Goal: Task Accomplishment & Management: Manage account settings

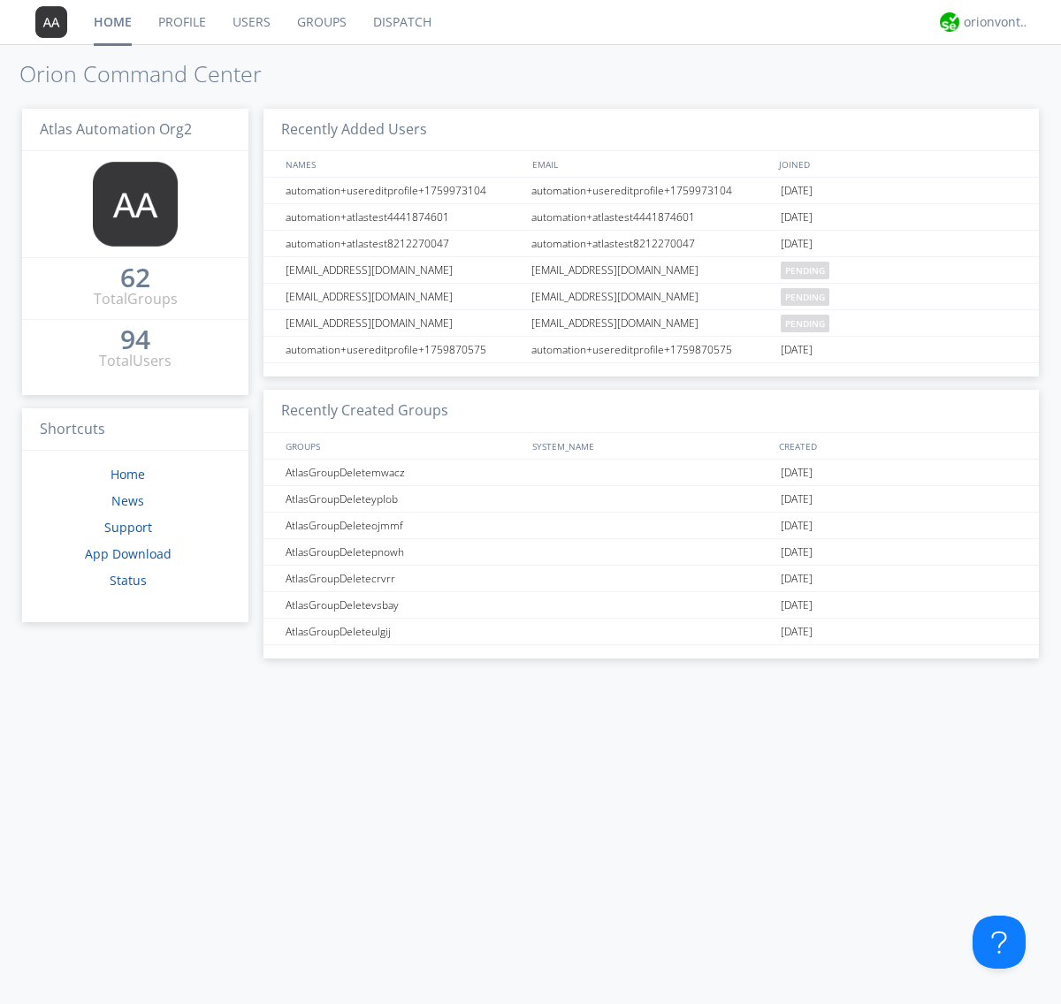
click at [250, 22] on link "Users" at bounding box center [251, 22] width 65 height 44
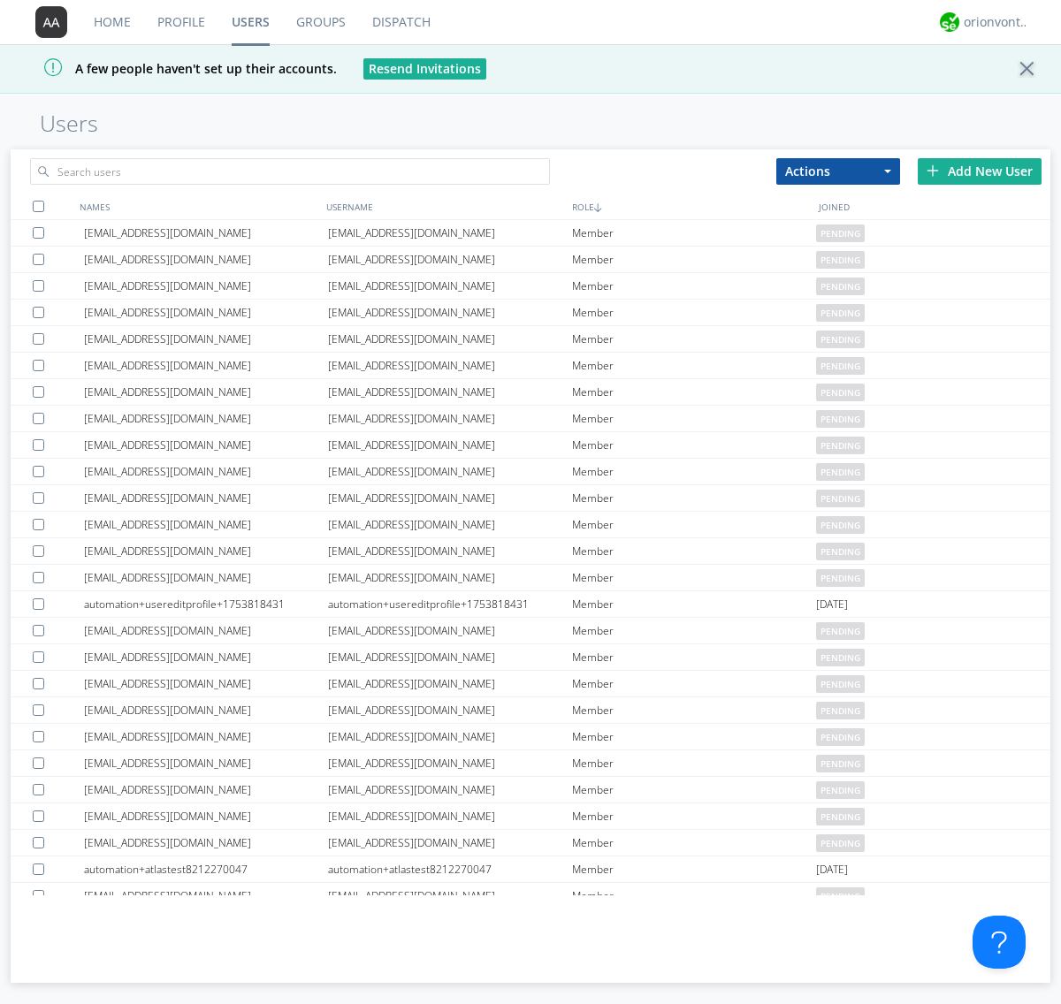
click at [979, 171] on div "Add New User" at bounding box center [979, 171] width 124 height 27
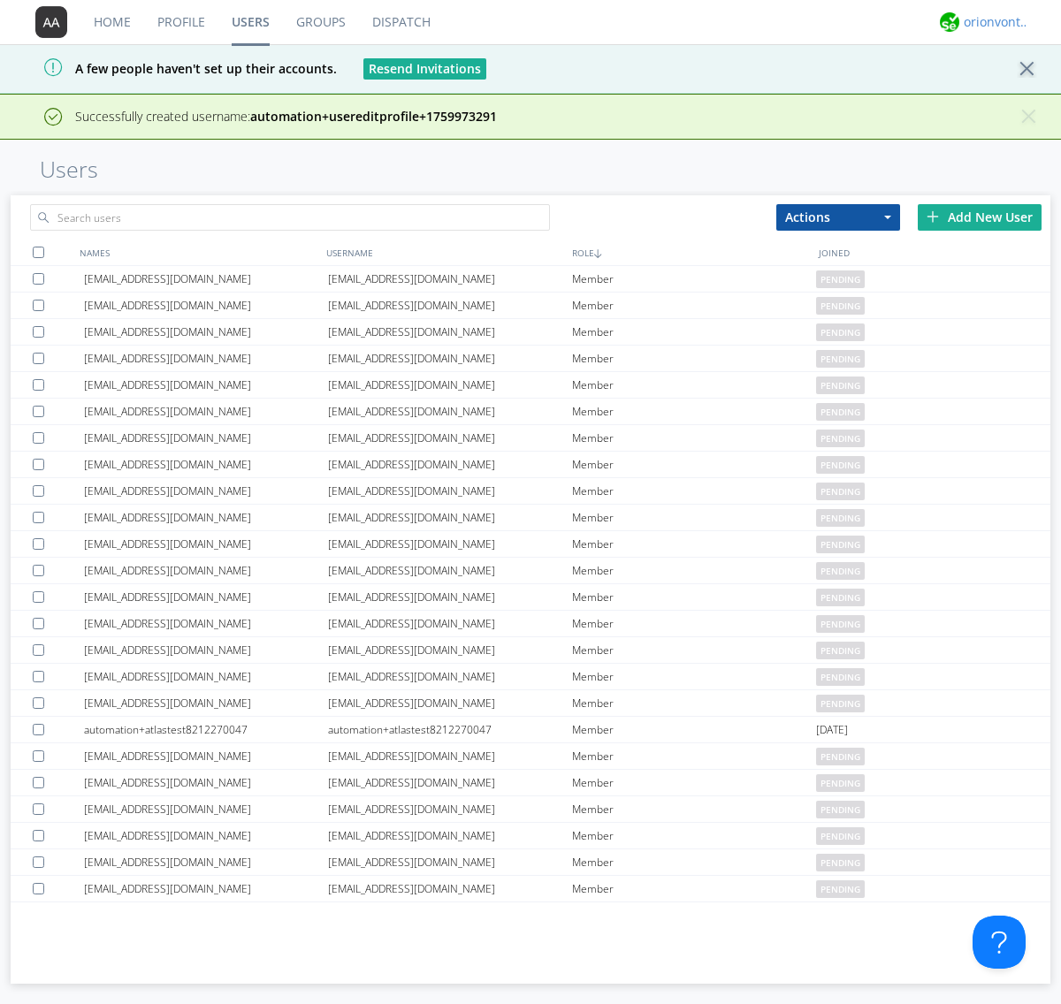
click at [992, 22] on div "orionvontas+atlas+automation+org2" at bounding box center [996, 22] width 66 height 18
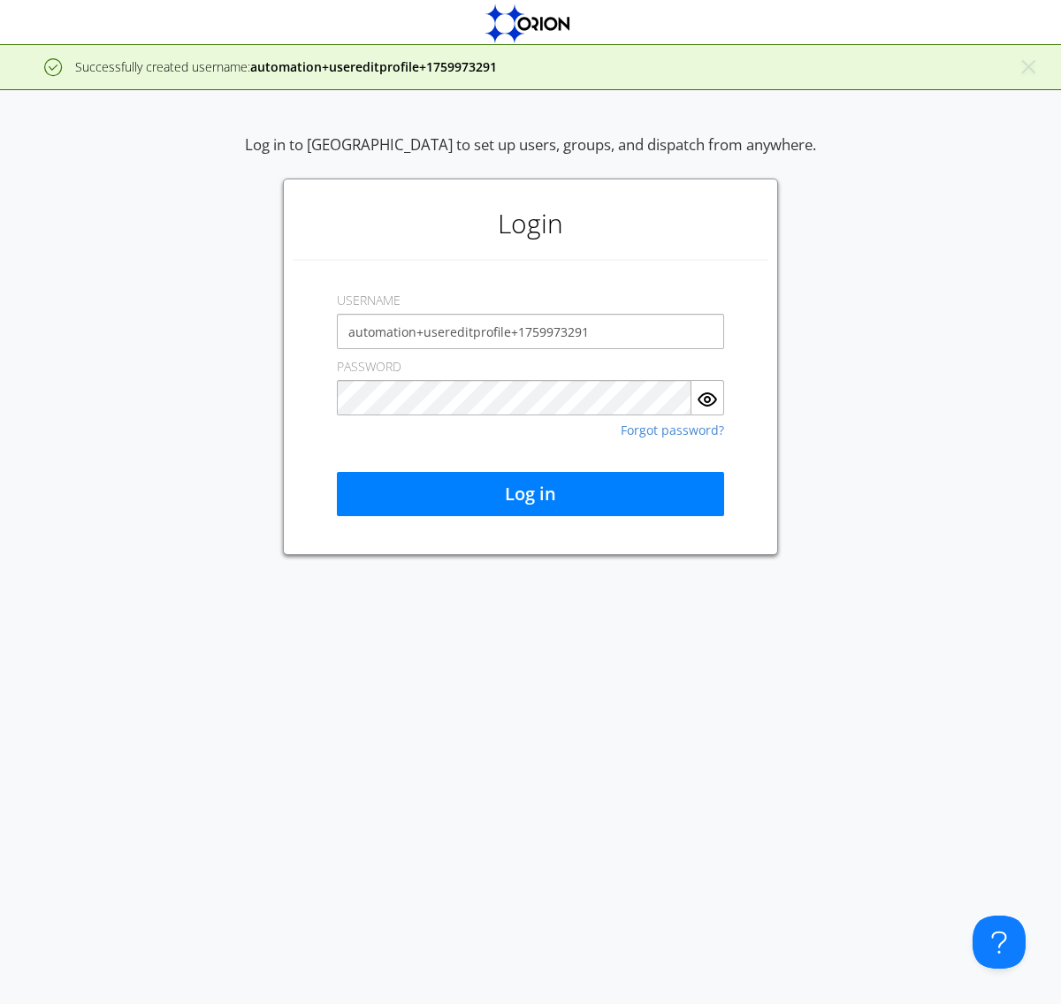
type input "automation+usereditprofile+1759973291"
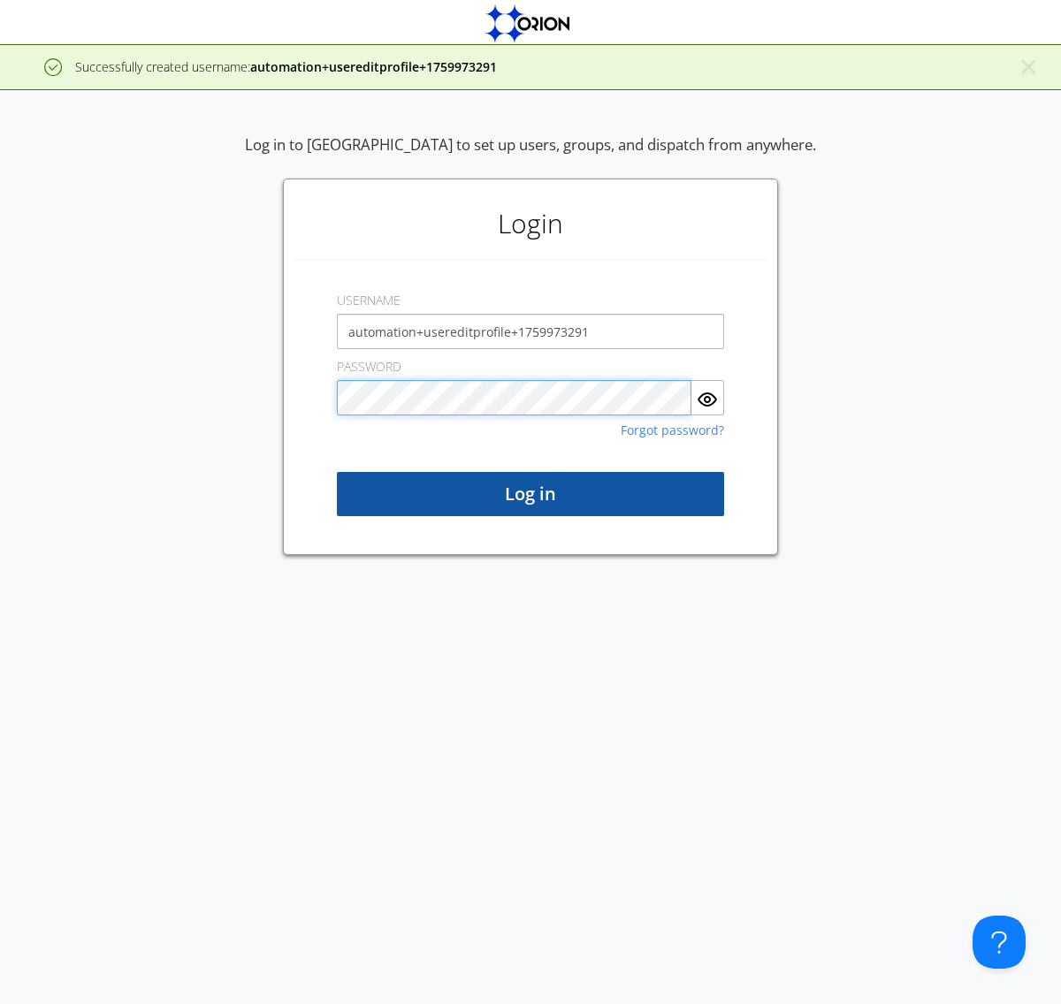
click at [530, 494] on button "Log in" at bounding box center [530, 494] width 387 height 44
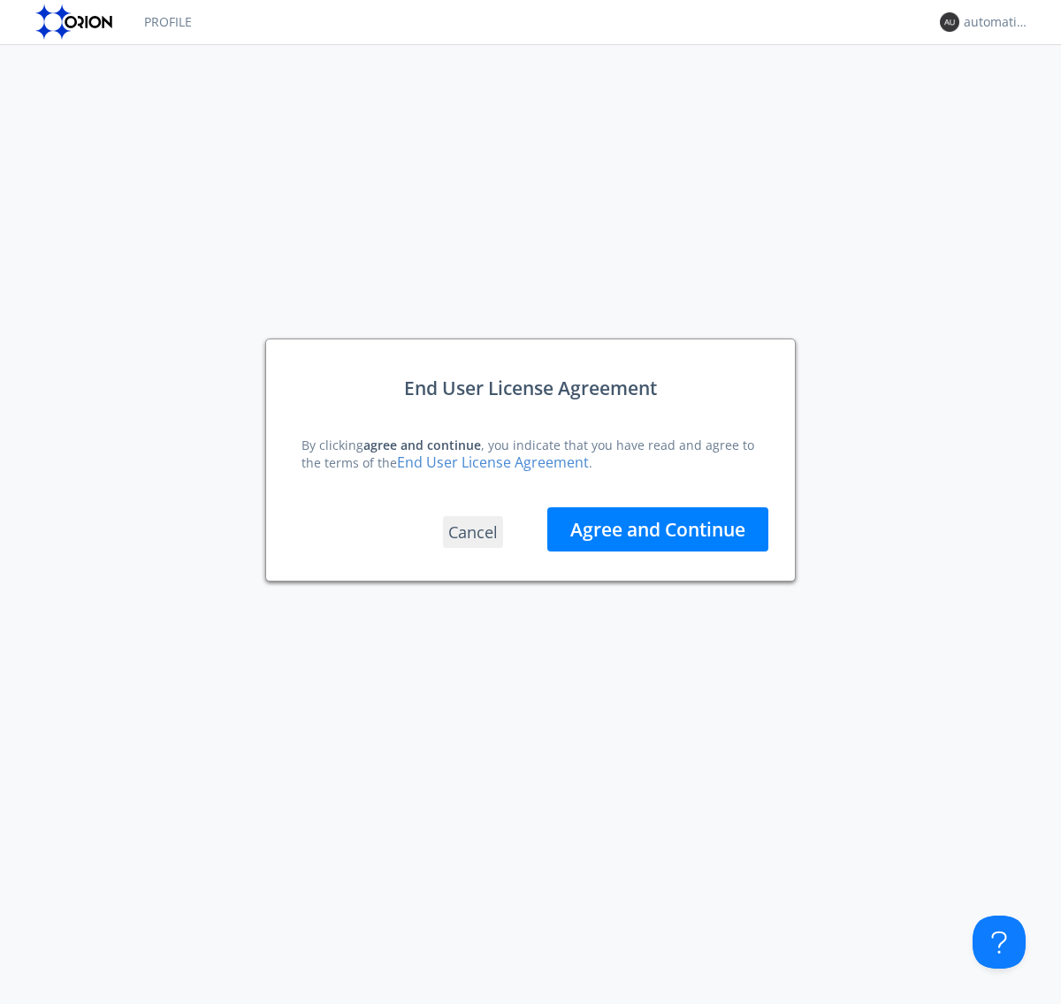
click at [658, 529] on button "Agree and Continue" at bounding box center [657, 529] width 221 height 44
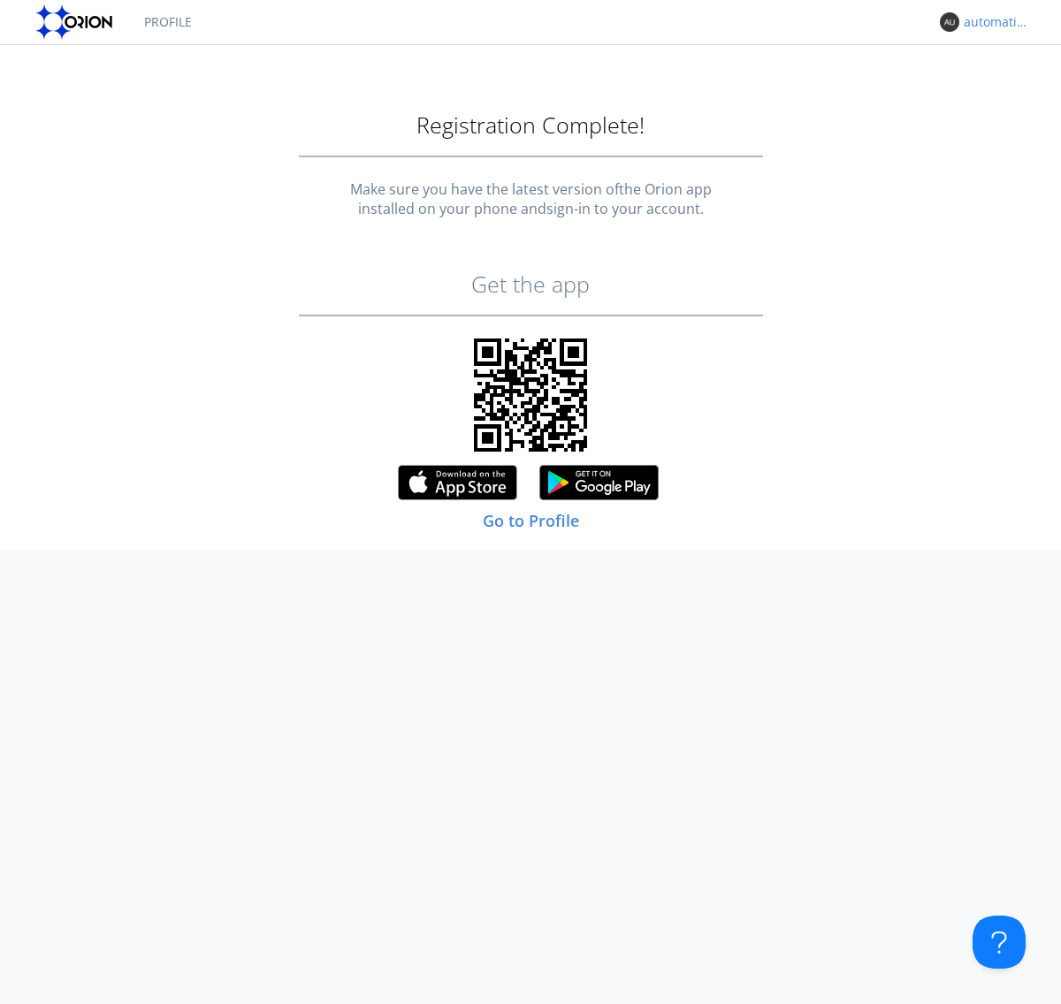
click at [992, 22] on div "automation+usereditprofile+1759973291" at bounding box center [996, 22] width 66 height 18
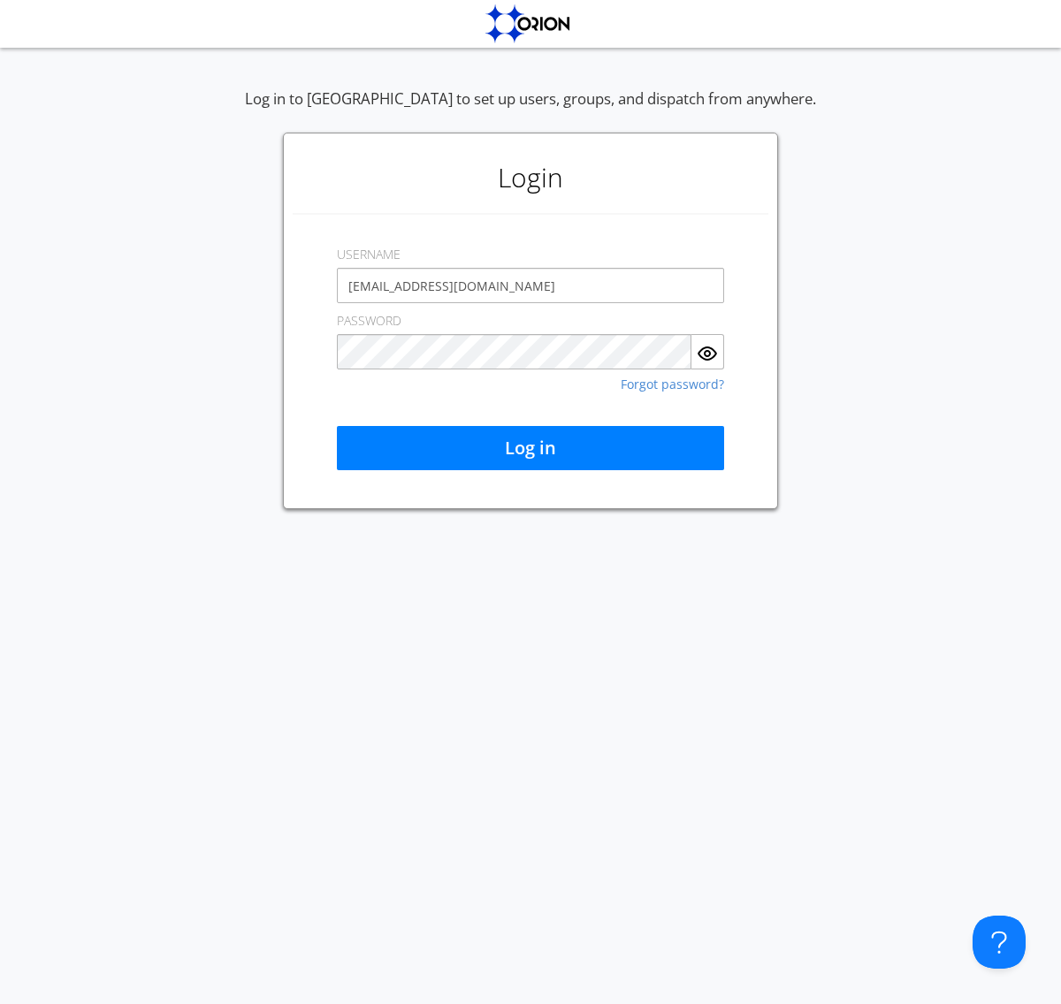
type input "[EMAIL_ADDRESS][DOMAIN_NAME]"
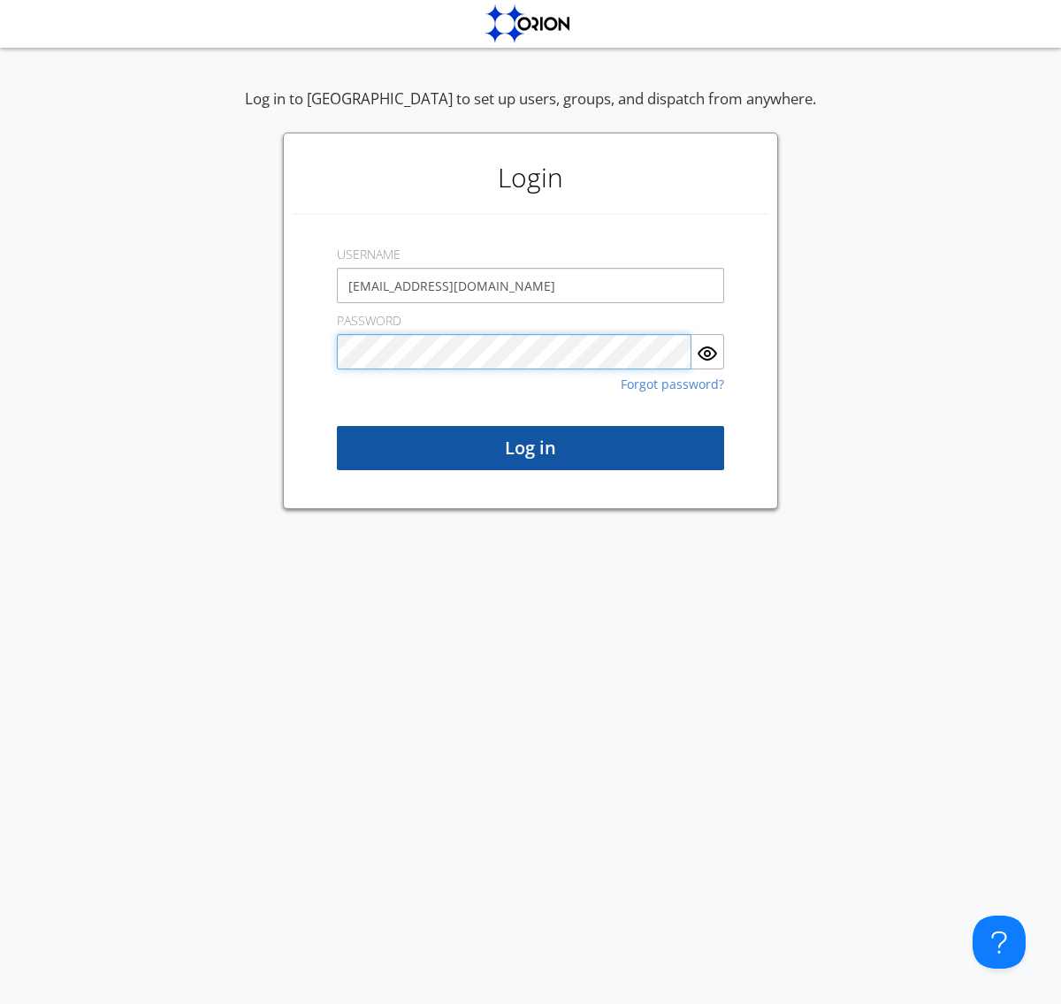
click at [530, 448] on button "Log in" at bounding box center [530, 448] width 387 height 44
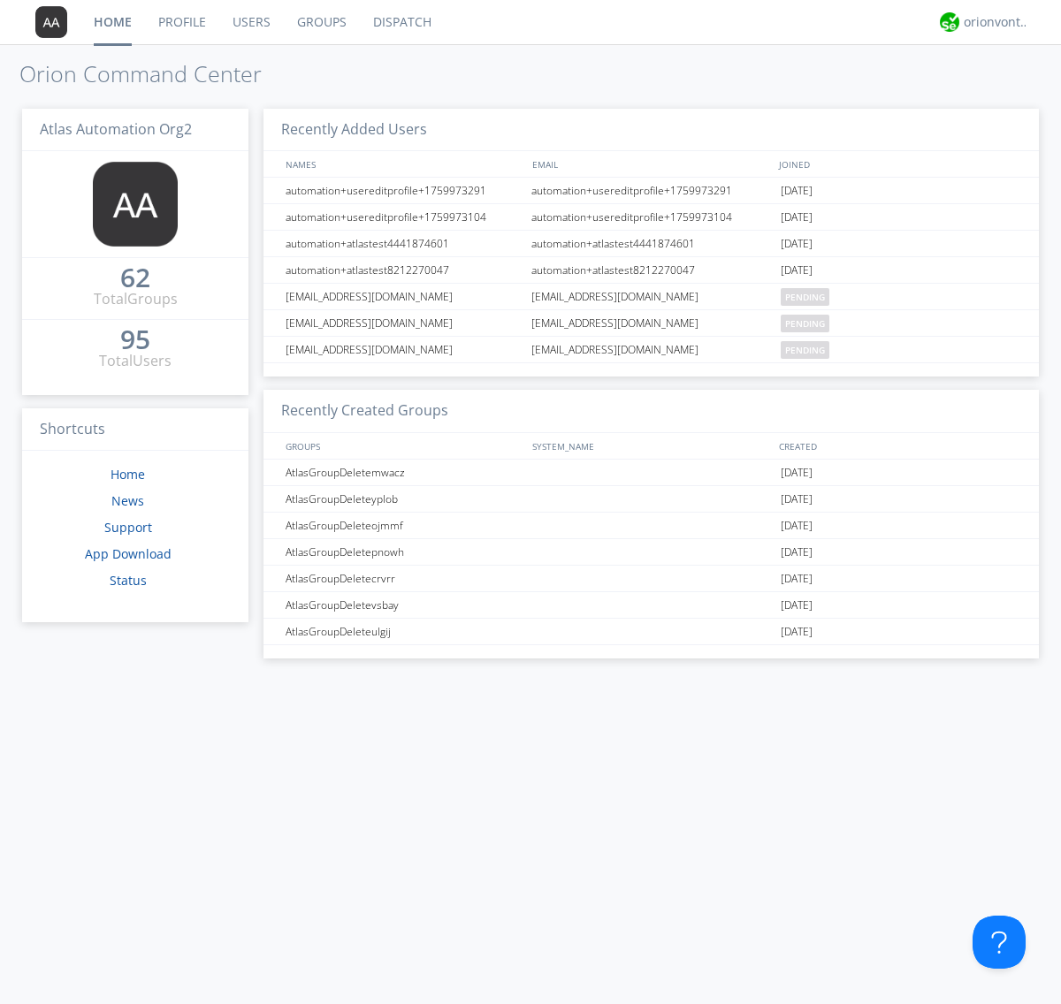
click at [250, 22] on link "Users" at bounding box center [251, 22] width 65 height 44
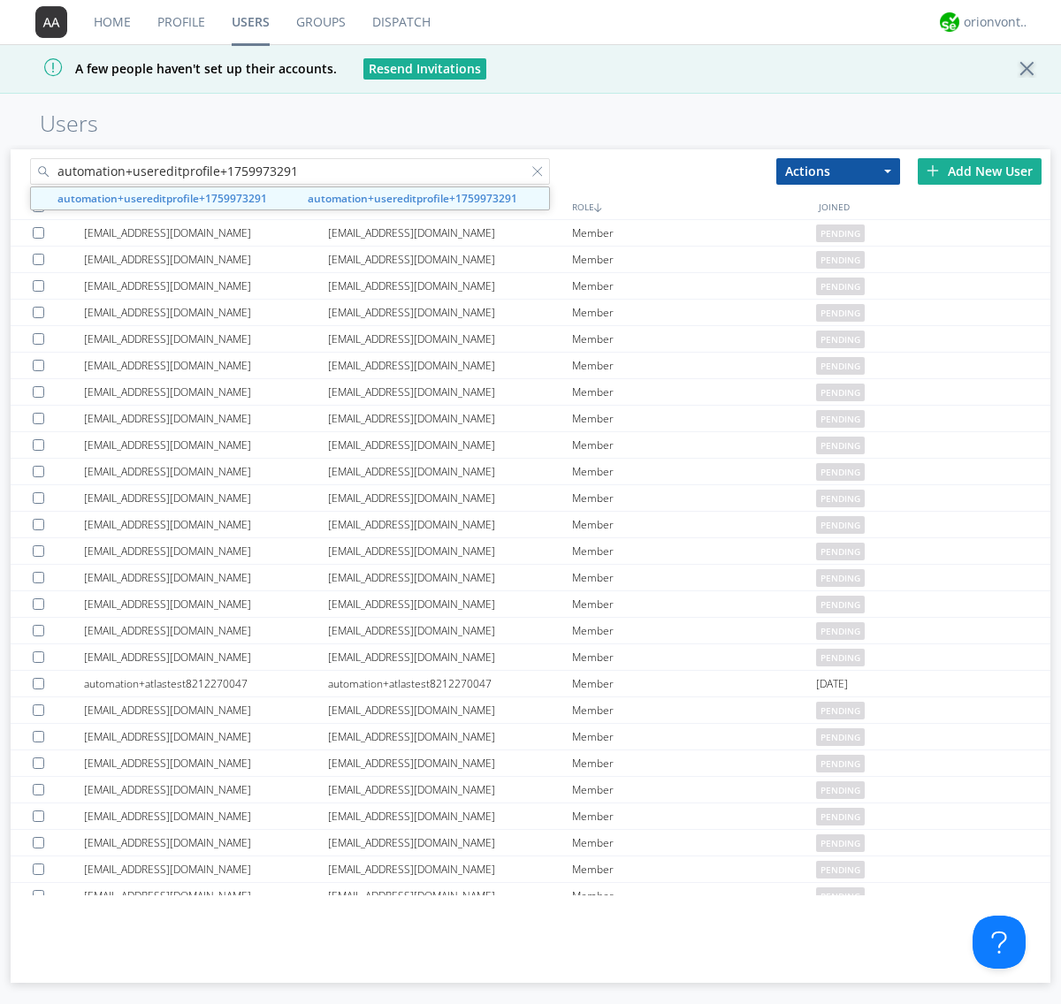
type input "automation+usereditprofile+1759973291"
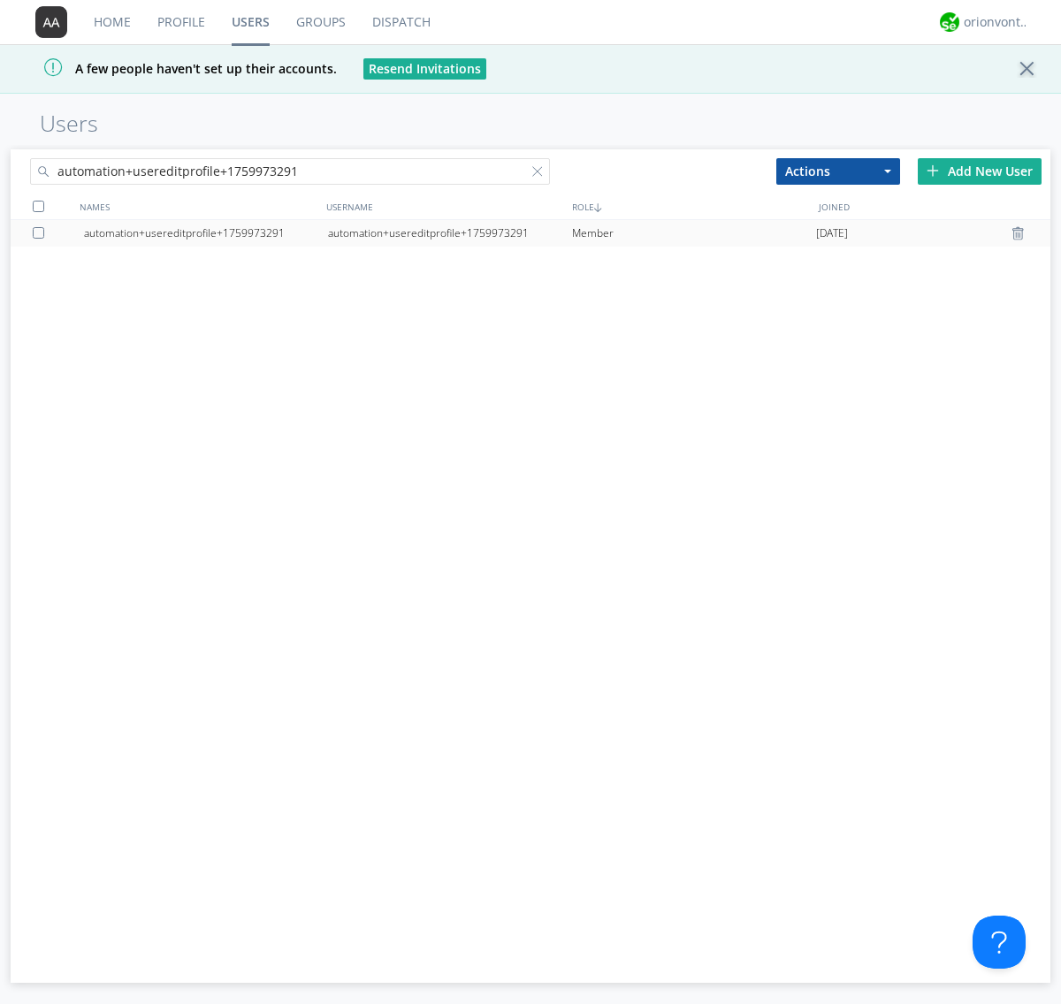
click at [449, 232] on div "automation+usereditprofile+1759973291" at bounding box center [450, 233] width 244 height 27
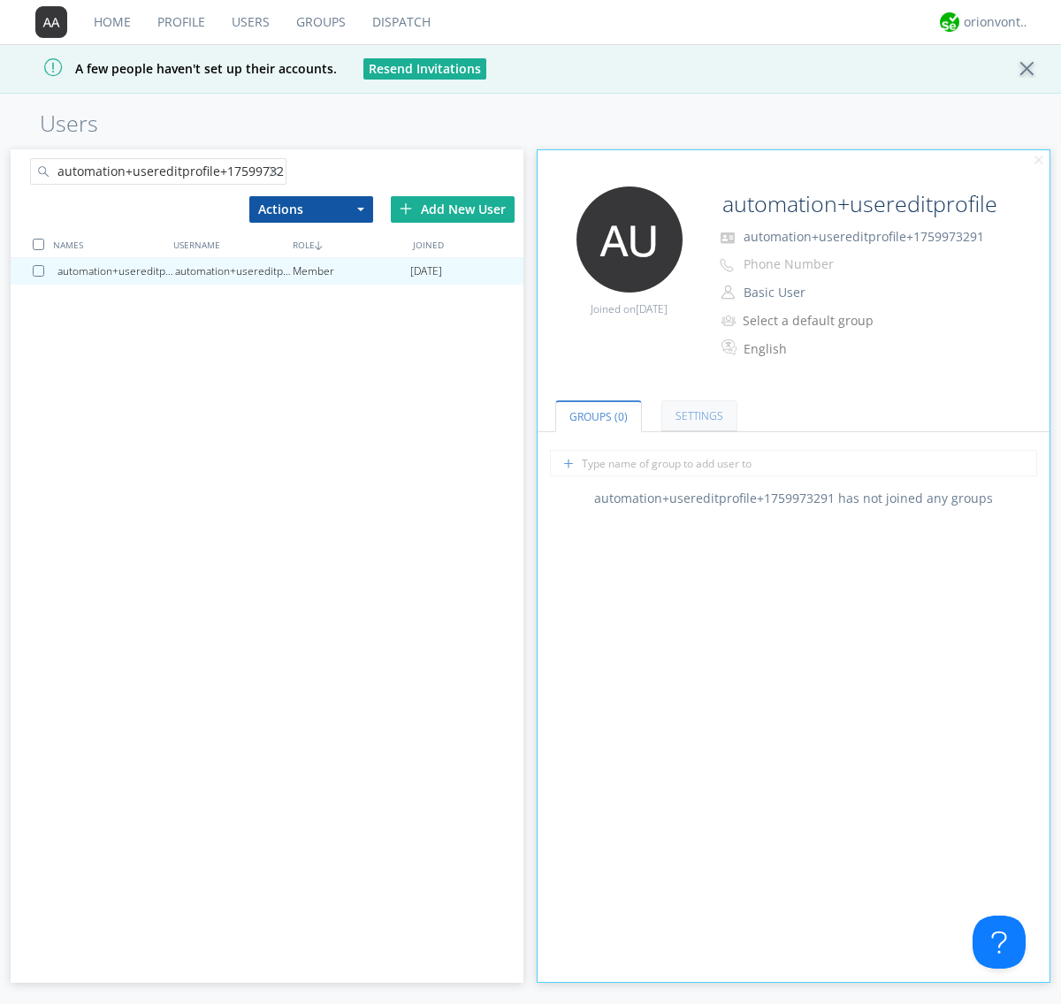
click at [697, 415] on link "Settings" at bounding box center [699, 415] width 76 height 31
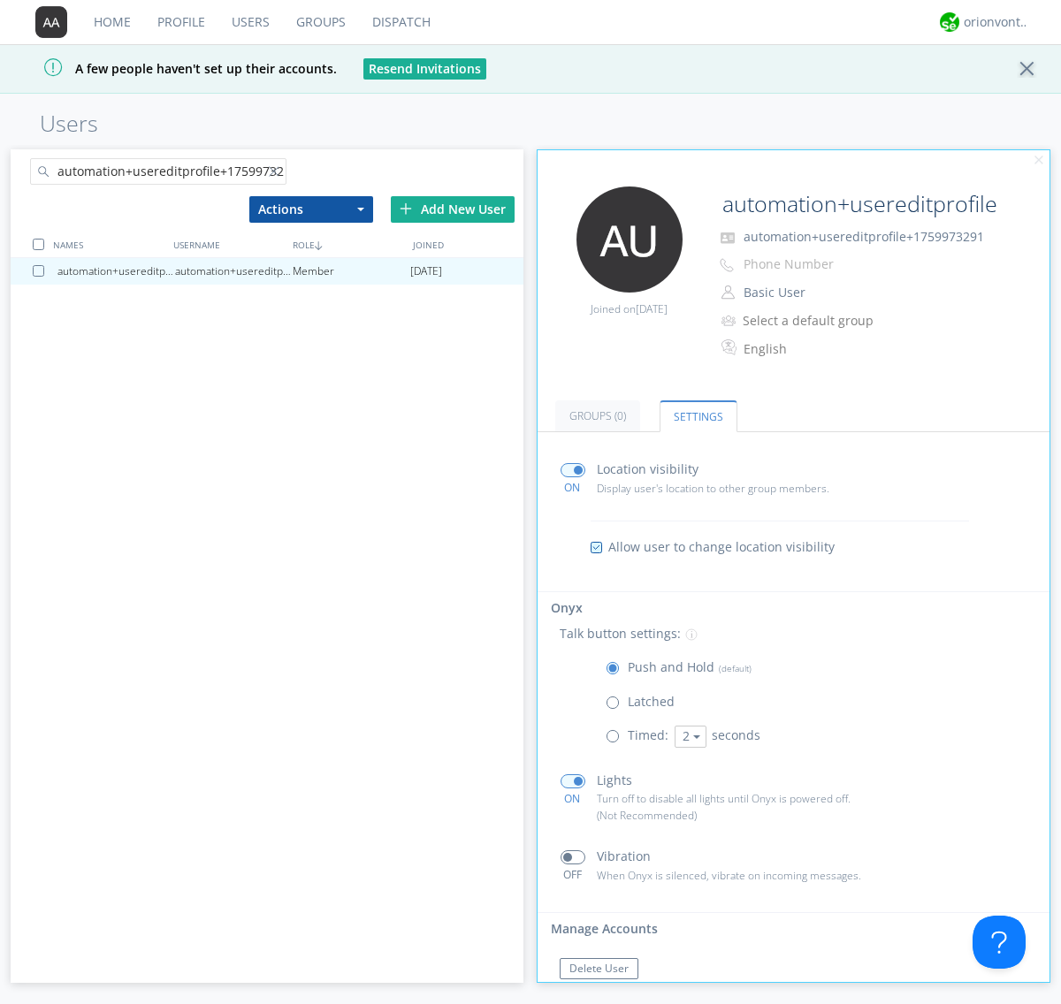
click at [607, 993] on button "Reset Password" at bounding box center [608, 1003] width 97 height 21
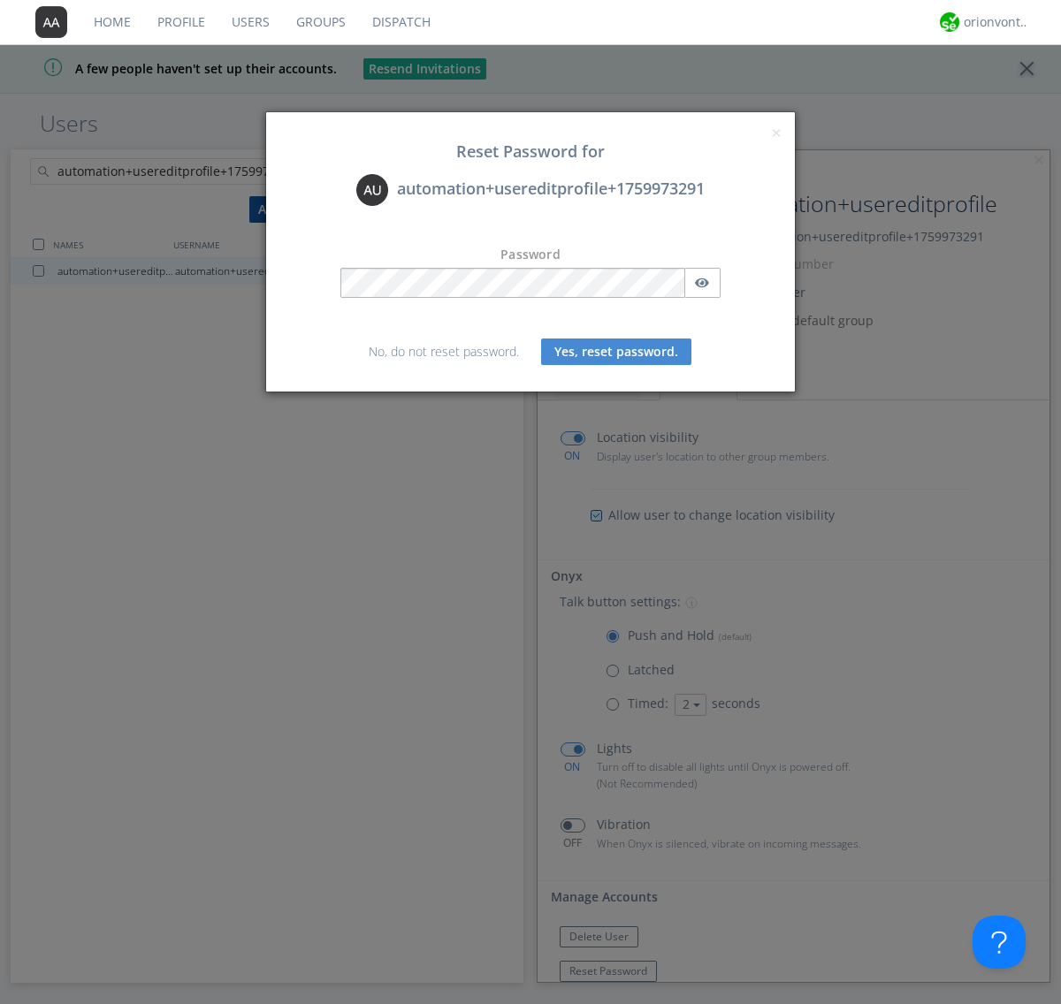
click at [616, 351] on button "Yes, reset password." at bounding box center [616, 352] width 150 height 27
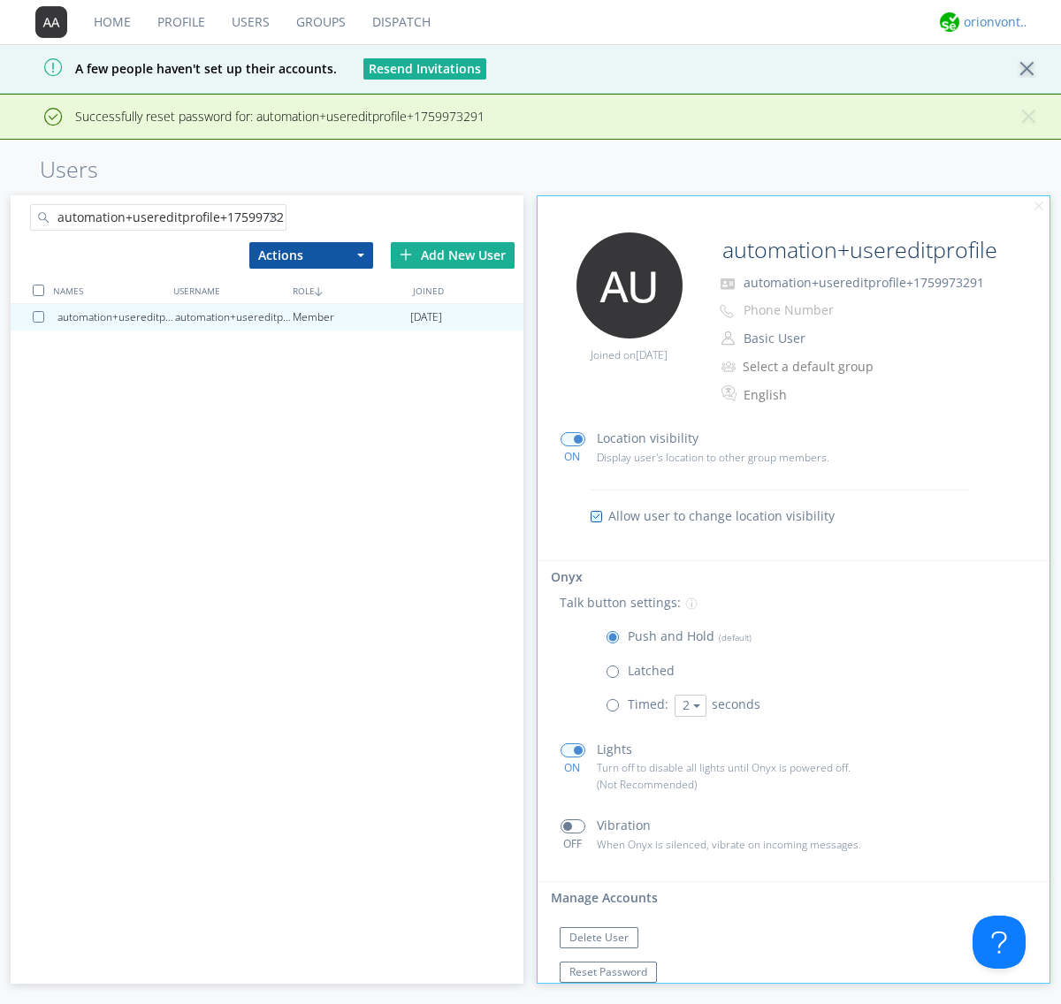
click at [992, 22] on div "orionvontas+atlas+automation+org2" at bounding box center [996, 22] width 66 height 18
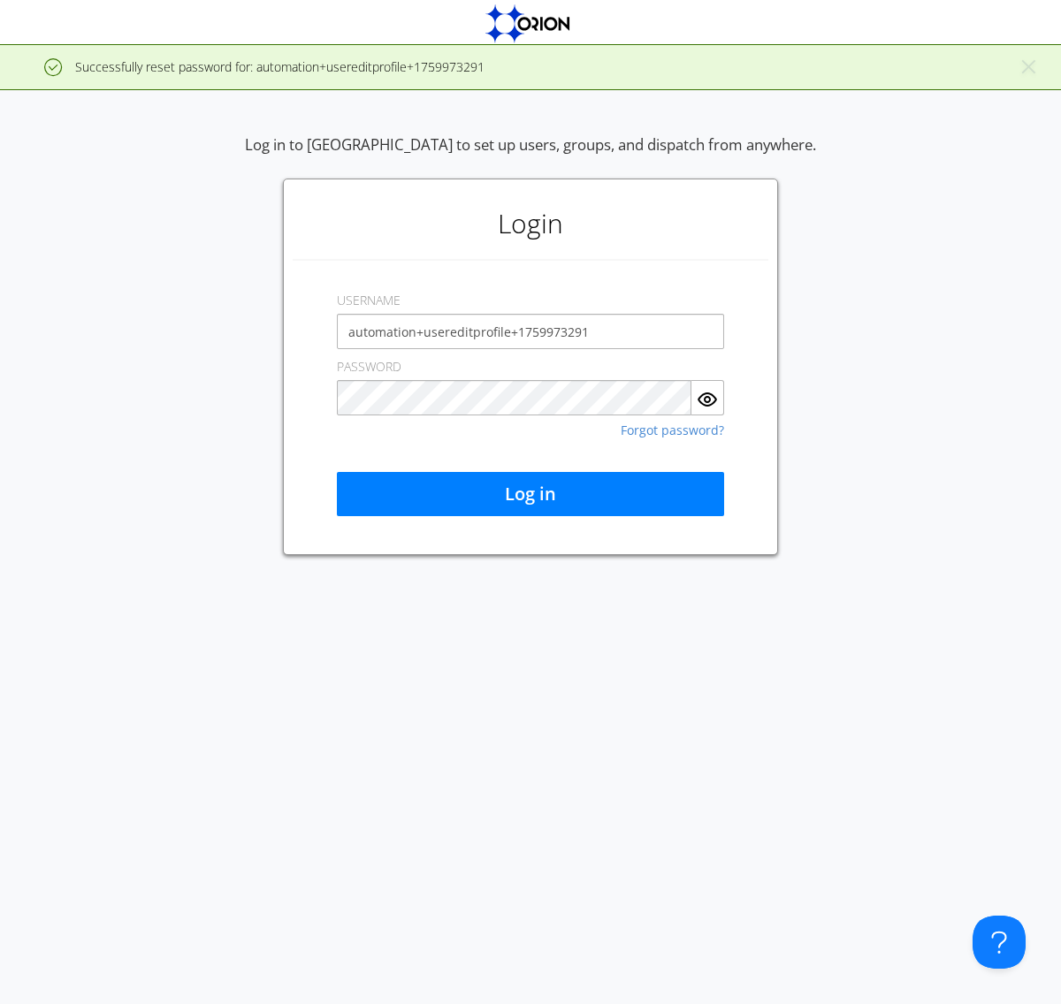
type input "automation+usereditprofile+1759973291"
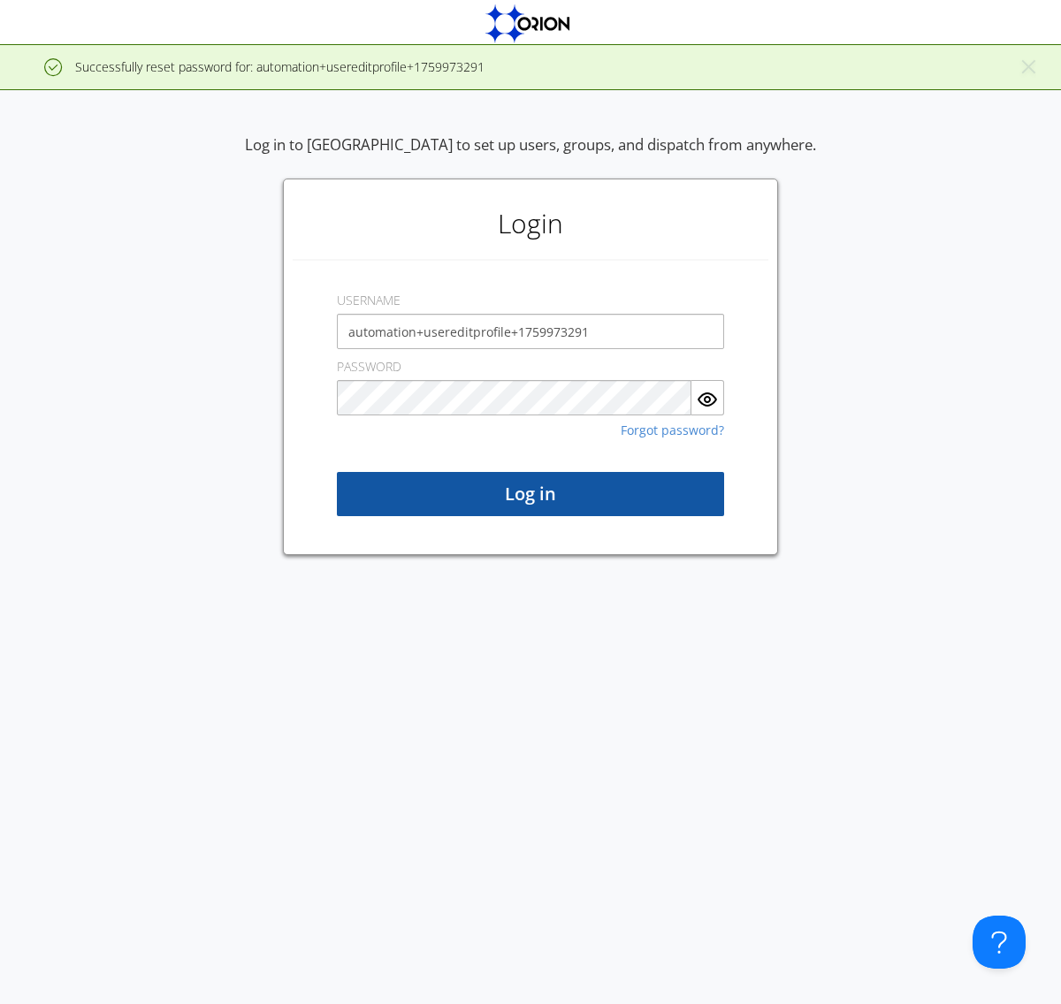
click at [530, 494] on button "Log in" at bounding box center [530, 494] width 387 height 44
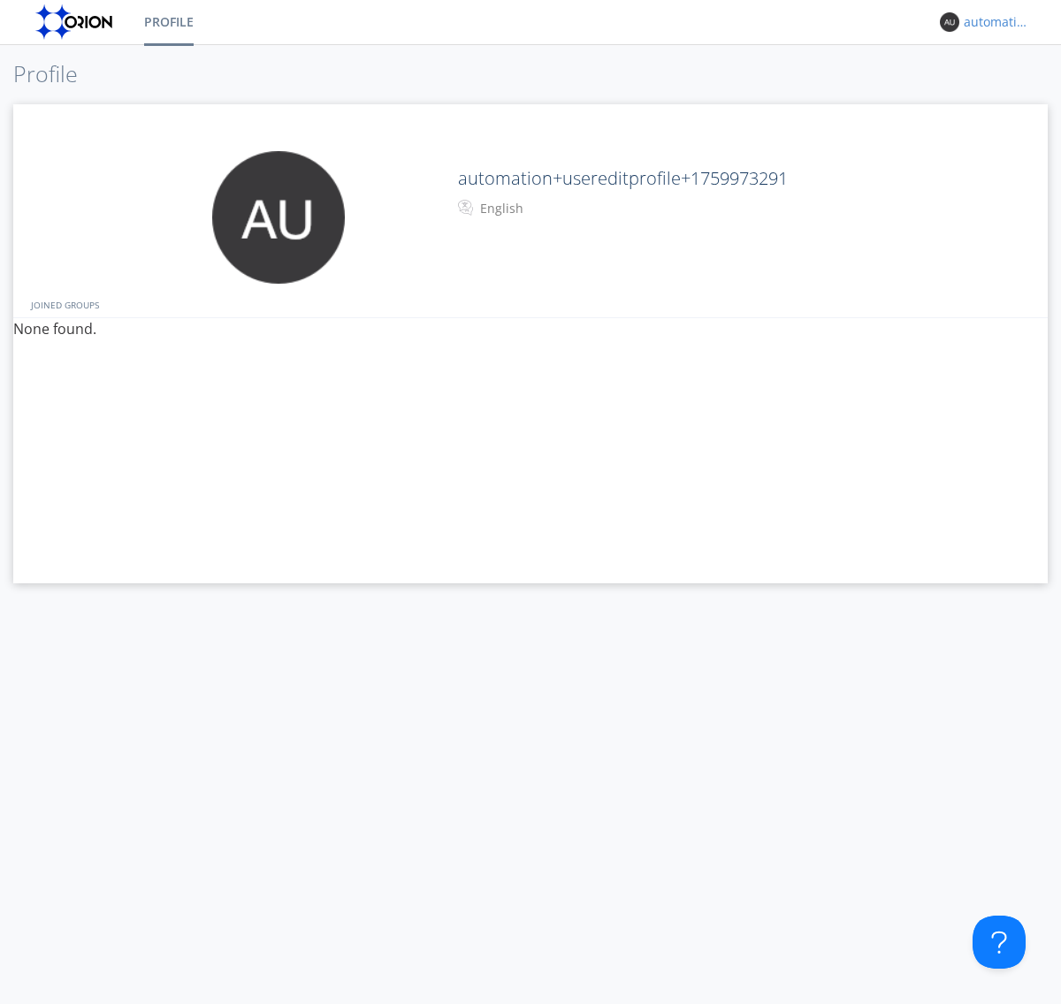
click at [992, 22] on div "automation+usereditprofile+1759973291" at bounding box center [996, 22] width 66 height 18
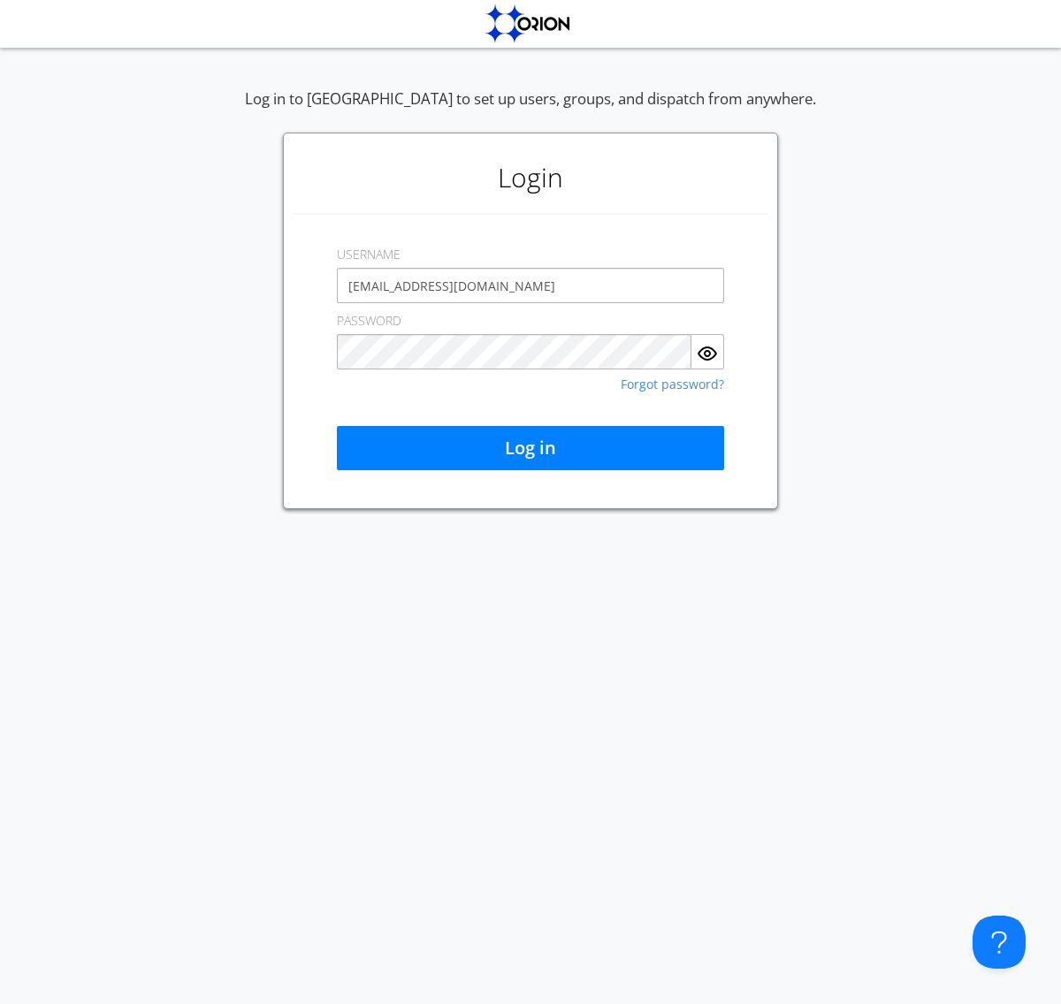
type input "[EMAIL_ADDRESS][DOMAIN_NAME]"
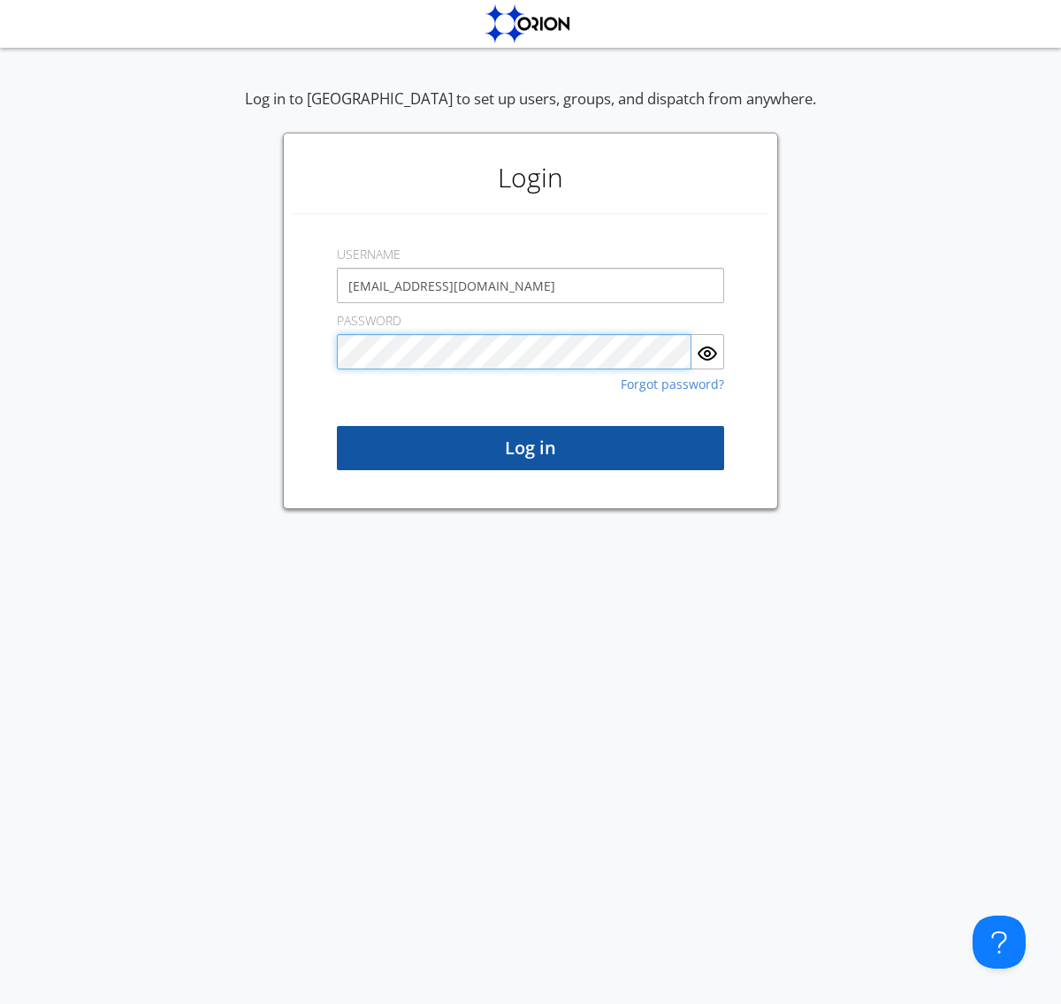
click at [530, 448] on button "Log in" at bounding box center [530, 448] width 387 height 44
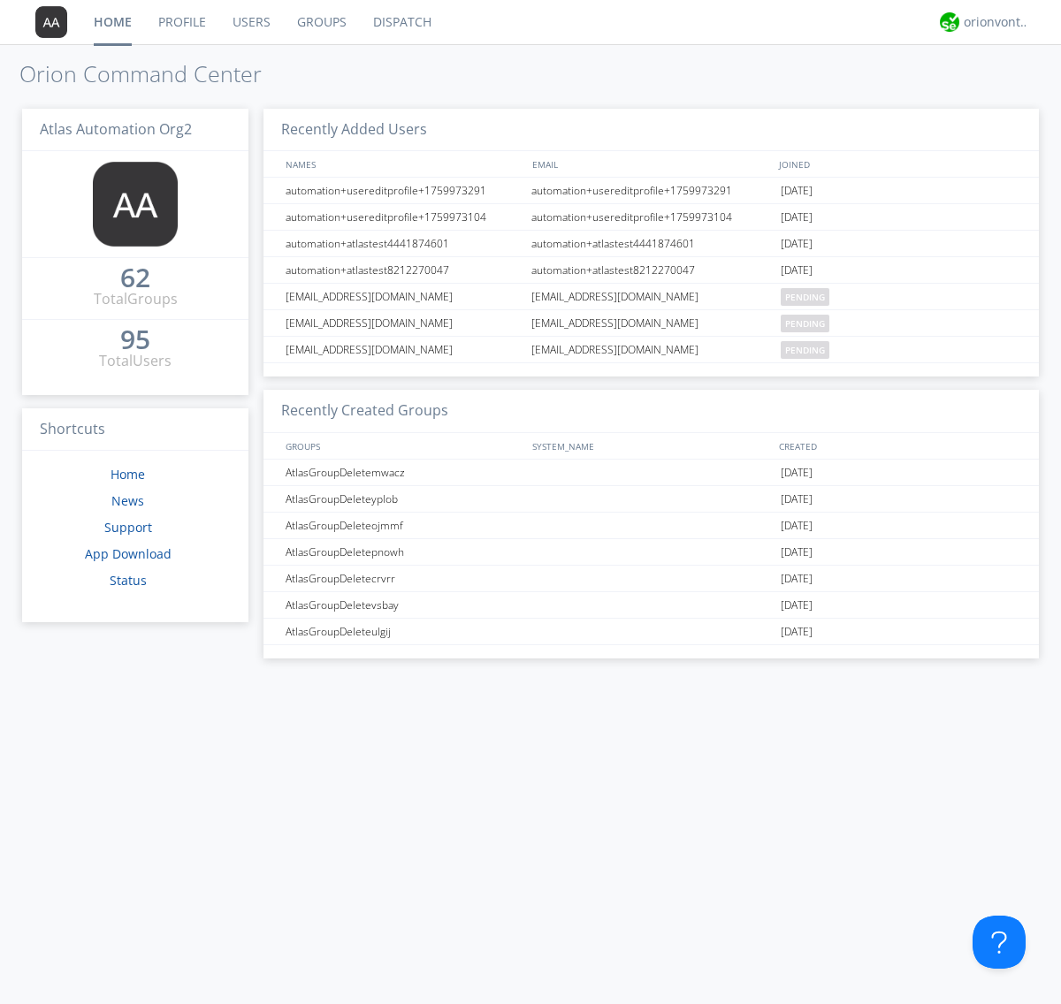
click at [250, 22] on link "Users" at bounding box center [251, 22] width 65 height 44
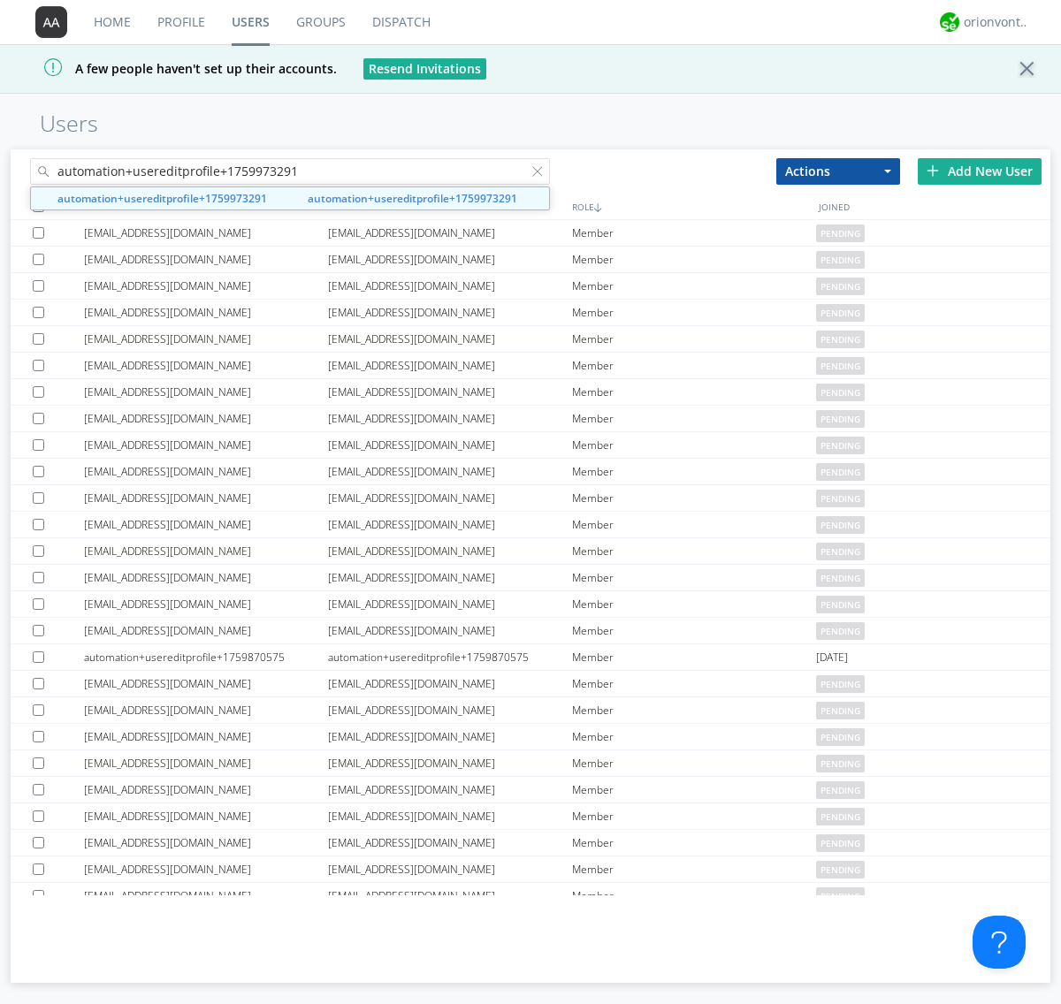
type input "automation+usereditprofile+1759973291"
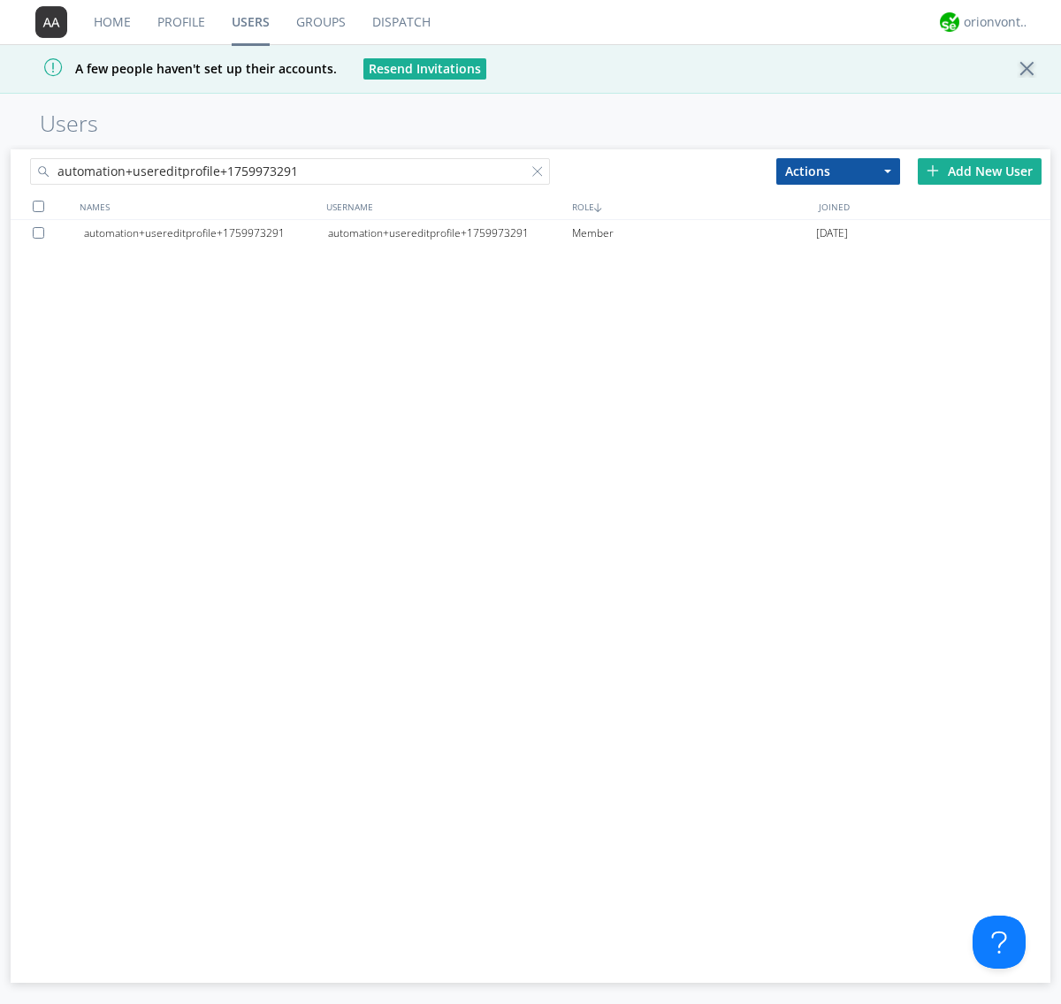
click at [42, 232] on div at bounding box center [42, 232] width 18 height 11
click at [838, 171] on button "Actions" at bounding box center [838, 171] width 124 height 27
click at [0, 0] on link "Delete User" at bounding box center [0, 0] width 0 height 0
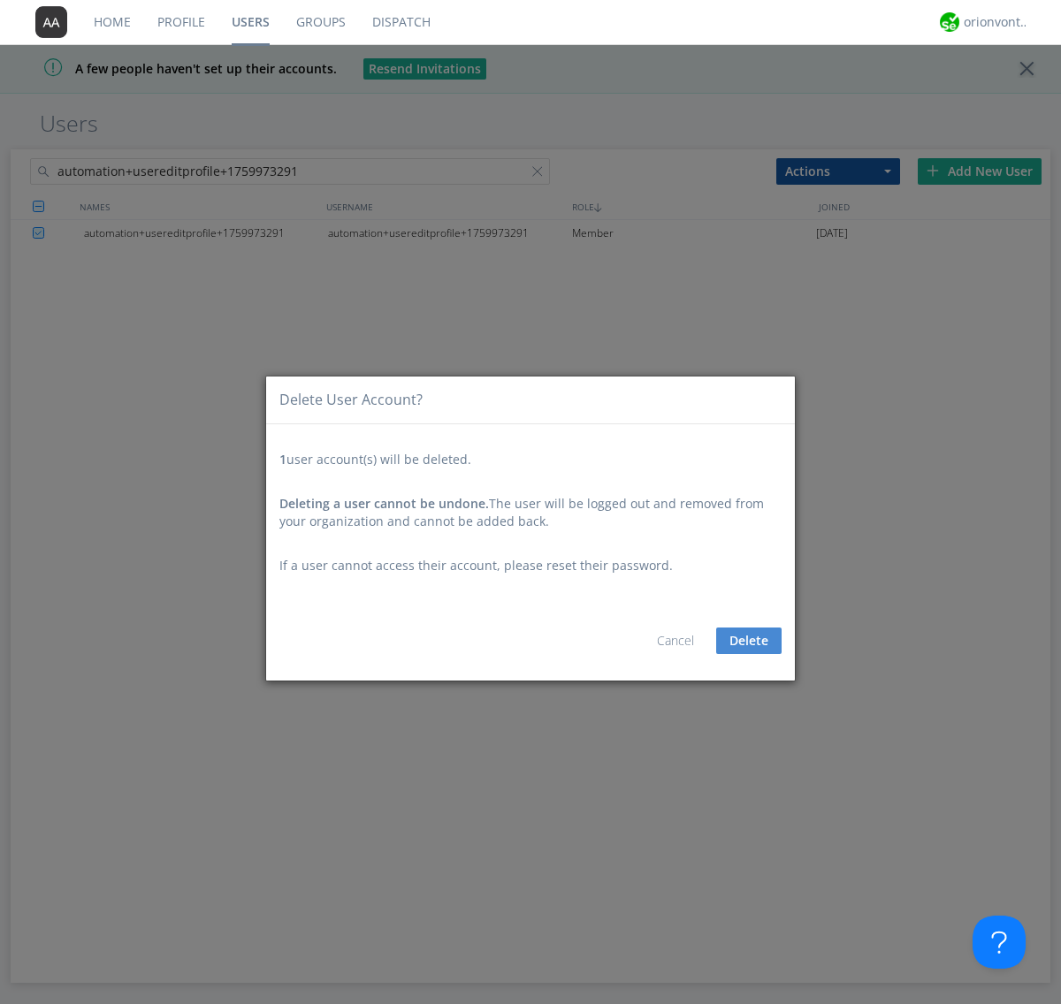
click at [749, 640] on button "Delete" at bounding box center [748, 641] width 65 height 27
